Goal: Task Accomplishment & Management: Complete application form

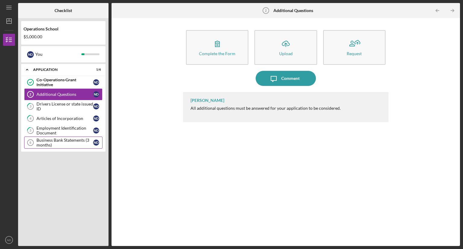
click at [65, 143] on div "Business Bank Statements (3 months)" at bounding box center [64, 143] width 57 height 10
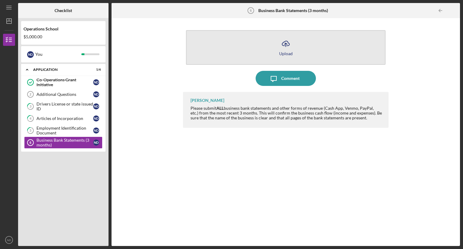
click at [287, 44] on icon "Icon/Upload" at bounding box center [285, 43] width 15 height 15
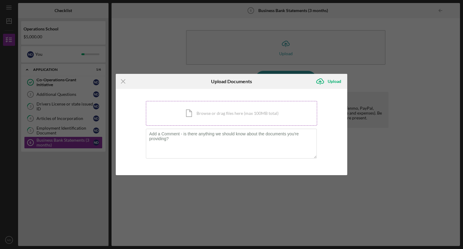
click at [209, 111] on div "Icon/Document Browse or drag files here (max 100MB total) Tap to choose files o…" at bounding box center [231, 113] width 171 height 25
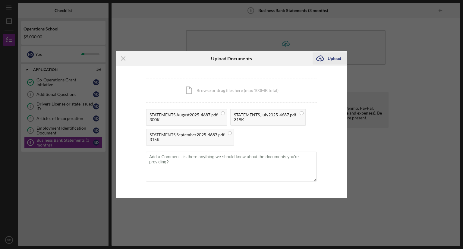
click at [338, 57] on div "Upload" at bounding box center [335, 58] width 14 height 12
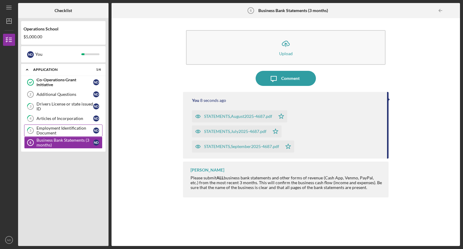
click at [46, 130] on div "Employment Identification Document" at bounding box center [64, 131] width 57 height 10
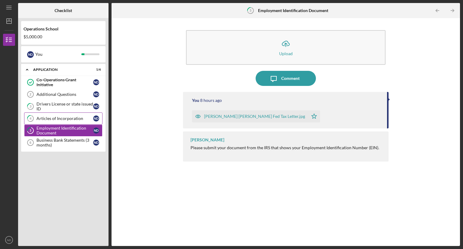
click at [52, 116] on div "Articles of Incorporation" at bounding box center [64, 118] width 57 height 5
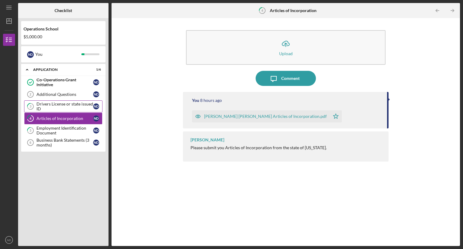
click at [52, 103] on div "Drivers License or state issued ID" at bounding box center [64, 107] width 57 height 10
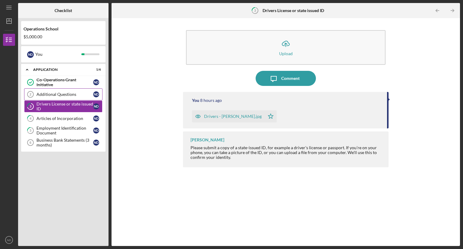
click at [52, 92] on div "Additional Questions" at bounding box center [64, 94] width 57 height 5
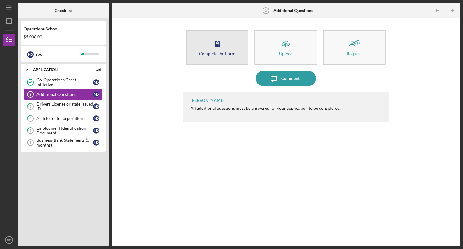
click at [218, 49] on icon "button" at bounding box center [217, 43] width 15 height 15
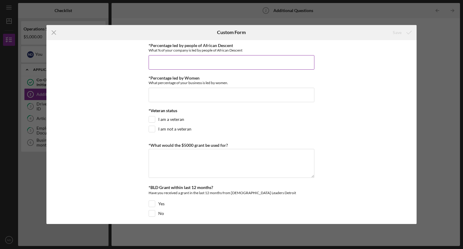
click at [198, 61] on input "*Percentage led by people of African Descent" at bounding box center [232, 62] width 166 height 14
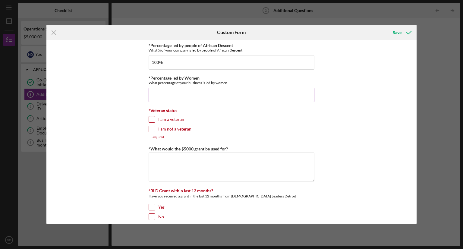
type input "100.00000%"
click at [177, 94] on input "*Percentage led by Women" at bounding box center [232, 95] width 166 height 14
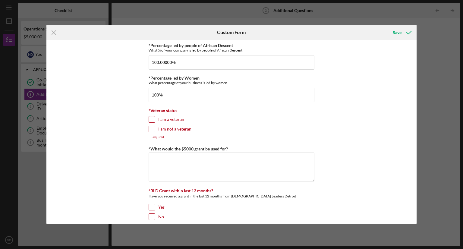
type input "100.00000%"
click at [150, 127] on input "I am not a veteran" at bounding box center [152, 129] width 6 height 6
checkbox input "true"
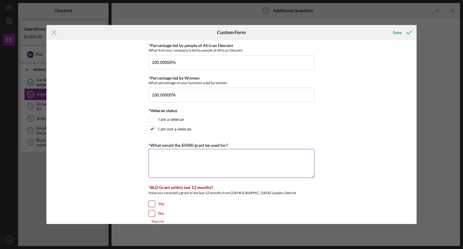
click at [156, 158] on textarea "*What would the $5000 grant be used for?" at bounding box center [232, 163] width 166 height 29
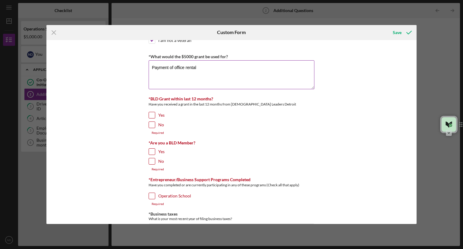
scroll to position [90, 0]
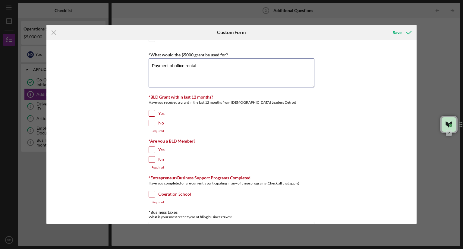
type textarea "Payment of office rental"
click at [155, 120] on div "No" at bounding box center [232, 125] width 166 height 10
click at [151, 122] on input "No" at bounding box center [152, 123] width 6 height 6
checkbox input "true"
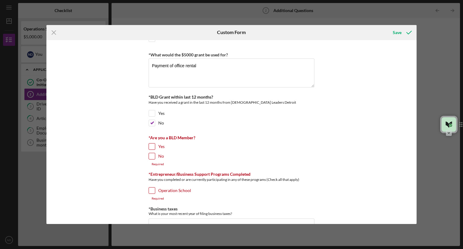
click at [151, 155] on input "No" at bounding box center [152, 156] width 6 height 6
checkbox input "true"
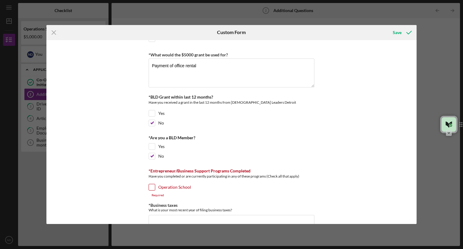
click at [151, 188] on input "Operation School" at bounding box center [152, 187] width 6 height 6
checkbox input "true"
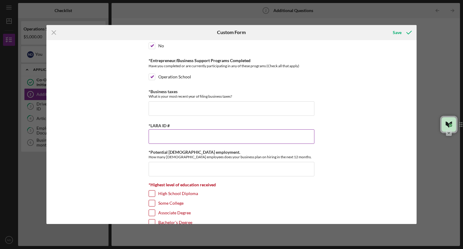
scroll to position [211, 0]
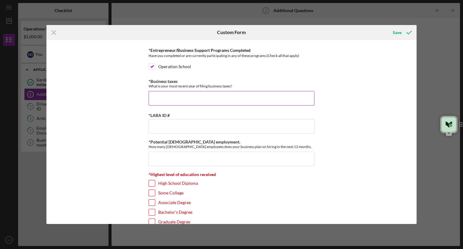
click at [160, 93] on input "*Business taxes" at bounding box center [232, 98] width 166 height 14
type input "2024"
click at [154, 122] on input "*LARA ID #" at bounding box center [232, 126] width 166 height 14
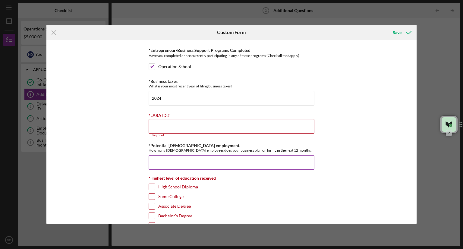
click at [158, 155] on input "*Potential [DEMOGRAPHIC_DATA] employment." at bounding box center [232, 162] width 166 height 14
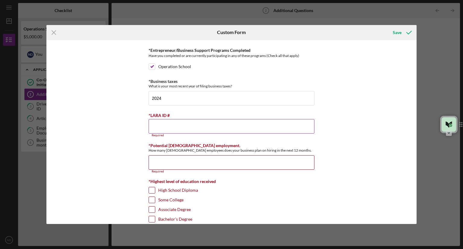
click at [156, 122] on input "*LARA ID #" at bounding box center [232, 126] width 166 height 14
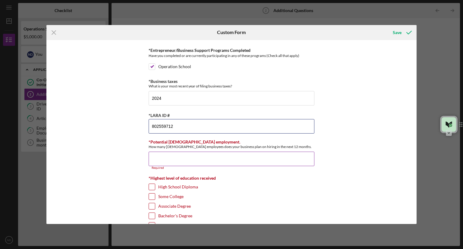
type input "802559712"
click at [173, 155] on input "*Potential [DEMOGRAPHIC_DATA] employment." at bounding box center [232, 159] width 166 height 14
click at [231, 159] on input "*Potential [DEMOGRAPHIC_DATA] employment." at bounding box center [232, 159] width 166 height 14
click at [155, 152] on input "*Potential [DEMOGRAPHIC_DATA] employment." at bounding box center [232, 159] width 166 height 14
click at [155, 155] on input "*Potential [DEMOGRAPHIC_DATA] employment." at bounding box center [232, 159] width 166 height 14
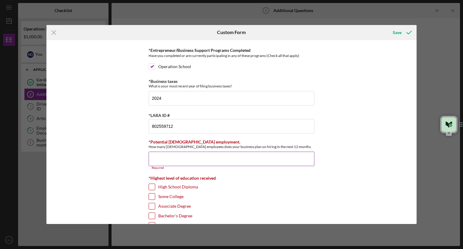
click at [223, 159] on input "*Potential [DEMOGRAPHIC_DATA] employment." at bounding box center [232, 159] width 166 height 14
type input "1"
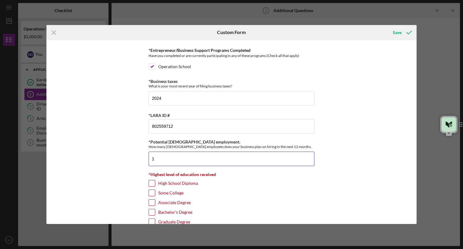
scroll to position [225, 0]
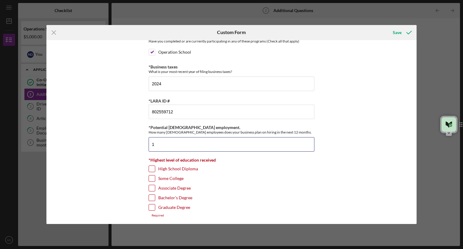
type input "1"
click at [150, 204] on input "Graduate Degree" at bounding box center [152, 207] width 6 height 6
checkbox input "true"
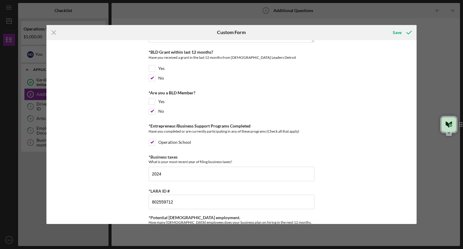
scroll to position [41, 0]
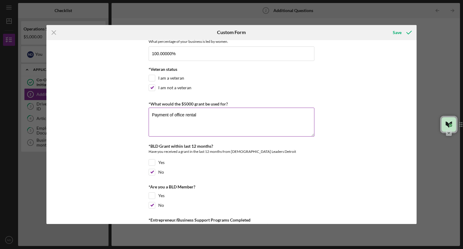
click at [199, 114] on textarea "Payment of office rental" at bounding box center [232, 122] width 166 height 29
click at [217, 114] on textarea "Payment of office rental, payment of [DEMOGRAPHIC_DATA] worker" at bounding box center [232, 122] width 166 height 29
click at [218, 114] on textarea "Payment of office rental, payment of [DEMOGRAPHIC_DATA] worker" at bounding box center [232, 122] width 166 height 29
click at [219, 113] on textarea "Payment of office rental, payment of [DEMOGRAPHIC_DATA] worker" at bounding box center [232, 122] width 166 height 29
drag, startPoint x: 214, startPoint y: 113, endPoint x: 198, endPoint y: 115, distance: 16.3
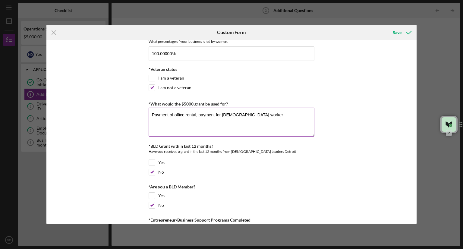
click at [198, 115] on textarea "Payment of office rental, payment for [DEMOGRAPHIC_DATA] worker" at bounding box center [232, 122] width 166 height 29
drag, startPoint x: 245, startPoint y: 114, endPoint x: 215, endPoint y: 113, distance: 30.7
click at [215, 113] on textarea "Payment of office rental, salary of [DEMOGRAPHIC_DATA] worker" at bounding box center [232, 122] width 166 height 29
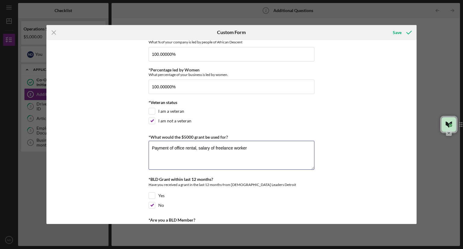
scroll to position [0, 0]
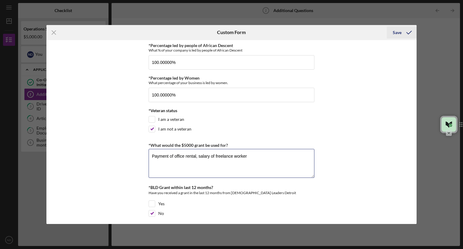
type textarea "Payment of office rental, salary of freelance worker"
click at [397, 33] on div "Save" at bounding box center [397, 33] width 9 height 12
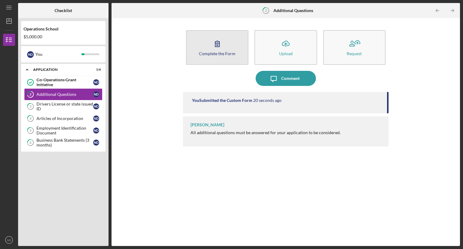
click at [219, 53] on div "Complete the Form" at bounding box center [217, 53] width 36 height 5
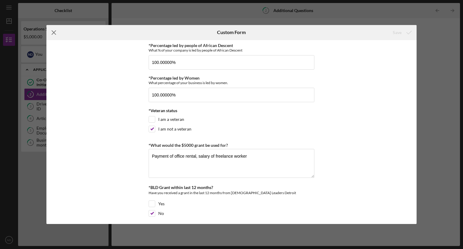
click at [55, 33] on icon "Icon/Menu Close" at bounding box center [53, 32] width 15 height 15
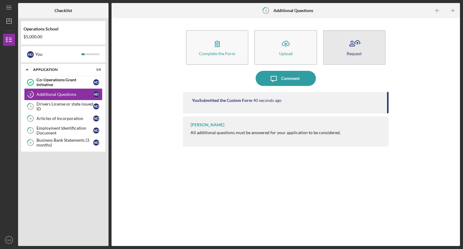
click at [365, 50] on button "Request" at bounding box center [354, 47] width 62 height 35
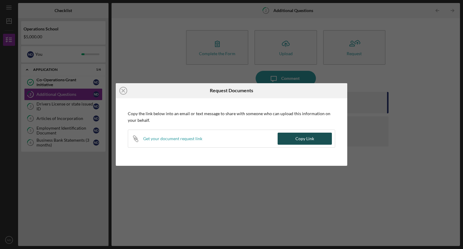
click at [310, 137] on div "Copy Link" at bounding box center [304, 139] width 19 height 12
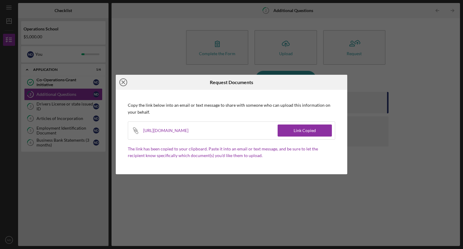
click at [122, 81] on line at bounding box center [123, 82] width 3 height 3
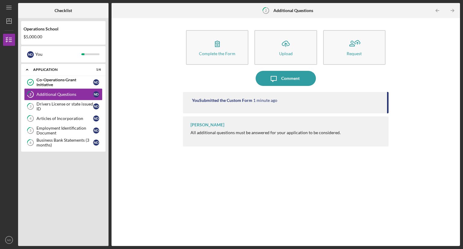
click at [320, 186] on div "You Submitted the Custom Form 1 minute ago [PERSON_NAME] All additional questio…" at bounding box center [285, 164] width 205 height 145
click at [451, 11] on icon "Icon/Table Pagination Arrow" at bounding box center [452, 11] width 14 height 14
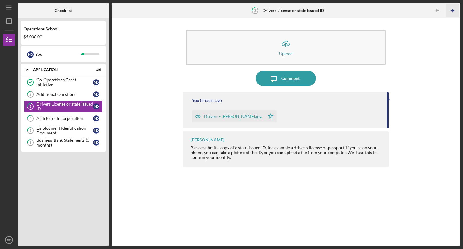
click at [450, 11] on icon "Icon/Table Pagination Arrow" at bounding box center [452, 11] width 14 height 14
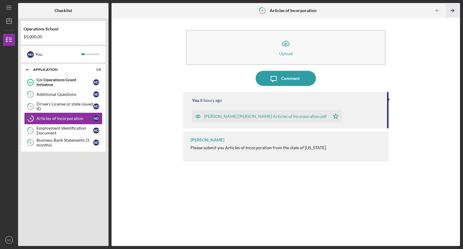
click at [450, 11] on icon "Icon/Table Pagination Arrow" at bounding box center [452, 11] width 14 height 14
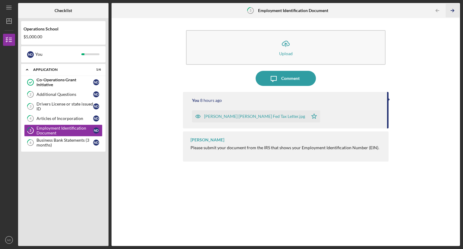
click at [450, 11] on icon "Icon/Table Pagination Arrow" at bounding box center [452, 11] width 14 height 14
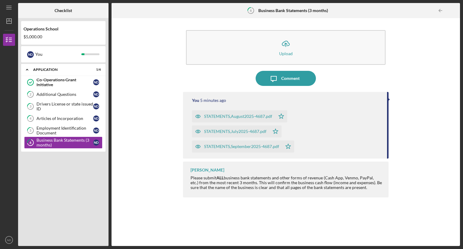
click at [450, 11] on div at bounding box center [454, 11] width 12 height 12
click at [51, 84] on div "Co-Operations Grant Initiative" at bounding box center [64, 82] width 57 height 10
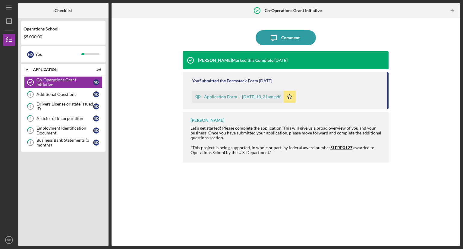
click at [274, 94] on div "Application Form -- [DATE] 10_21am.pdf" at bounding box center [242, 96] width 77 height 5
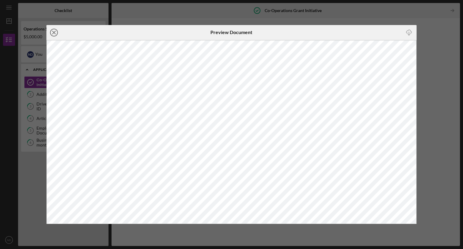
click at [54, 33] on line at bounding box center [53, 32] width 3 height 3
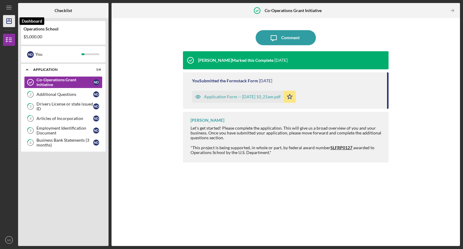
click at [7, 22] on icon "Icon/Dashboard" at bounding box center [9, 21] width 15 height 15
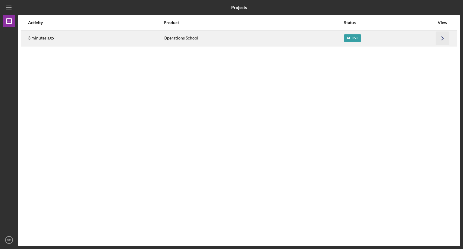
click at [442, 39] on icon "Icon/Navigate" at bounding box center [443, 38] width 14 height 14
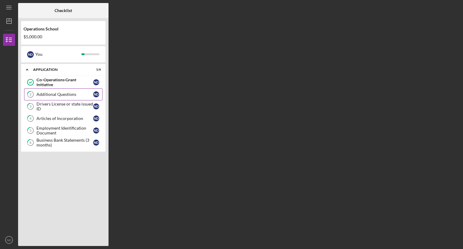
click at [64, 95] on div "Additional Questions" at bounding box center [64, 94] width 57 height 5
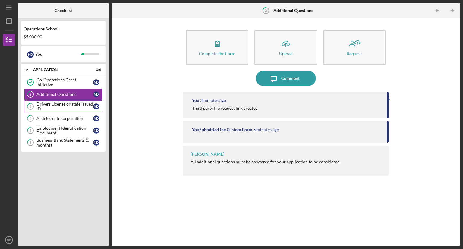
click at [76, 103] on div "Drivers License or state issued ID" at bounding box center [64, 107] width 57 height 10
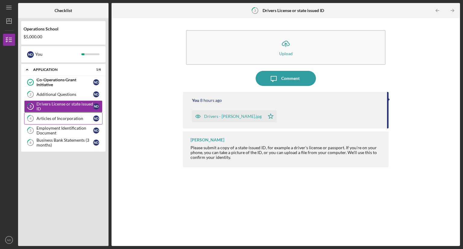
click at [75, 118] on div "Articles of Incorporation" at bounding box center [64, 118] width 57 height 5
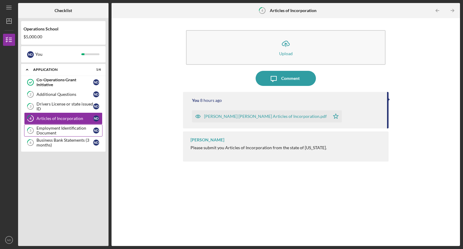
click at [73, 129] on div "Employment Identification Document" at bounding box center [64, 131] width 57 height 10
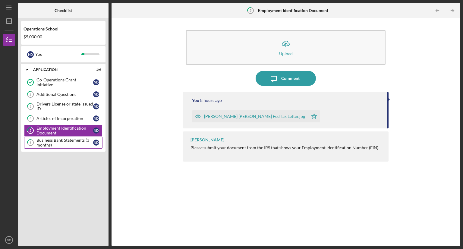
click at [75, 143] on div "Business Bank Statements (3 months)" at bounding box center [64, 143] width 57 height 10
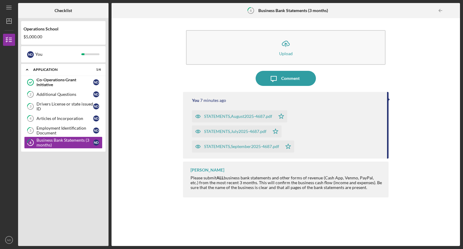
click at [247, 220] on div "You 7 minutes ago STATEMENTS,August2025-4687.pdf Icon/Star STATEMENTS,July2025-…" at bounding box center [285, 164] width 205 height 145
click at [6, 9] on icon "Icon/Menu" at bounding box center [9, 8] width 14 height 14
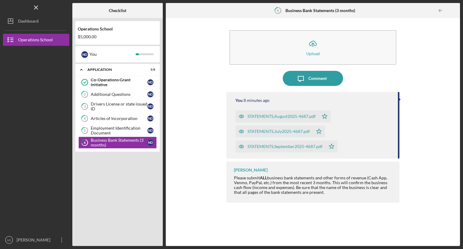
click at [426, 186] on div "Icon/Upload Upload Icon/Message Comment You 8 minutes ago STATEMENTS,August2025…" at bounding box center [313, 132] width 288 height 222
